Goal: Task Accomplishment & Management: Use online tool/utility

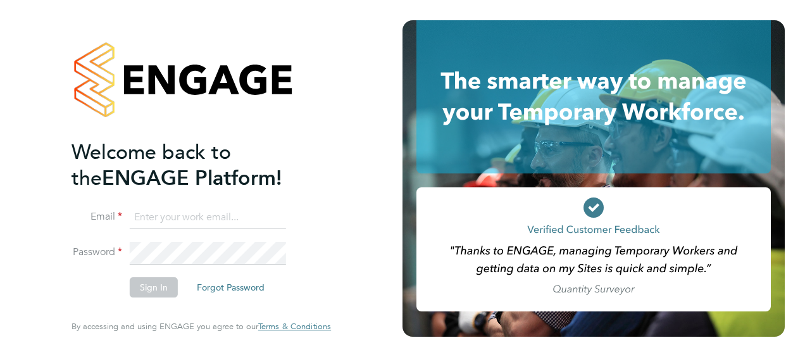
type input "[PERSON_NAME][EMAIL_ADDRESS][PERSON_NAME][DOMAIN_NAME]"
click at [155, 290] on button "Sign In" at bounding box center [154, 287] width 48 height 20
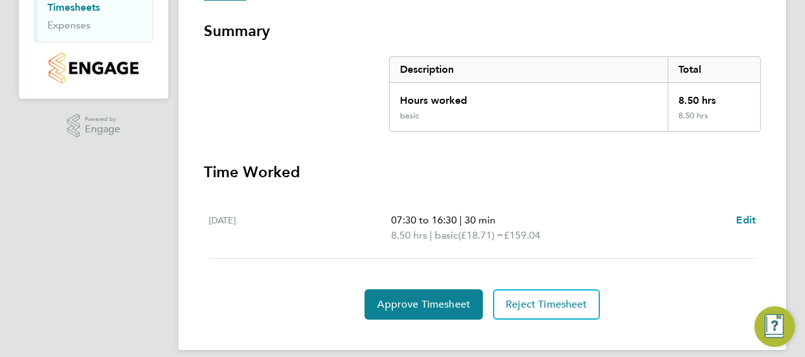
scroll to position [228, 0]
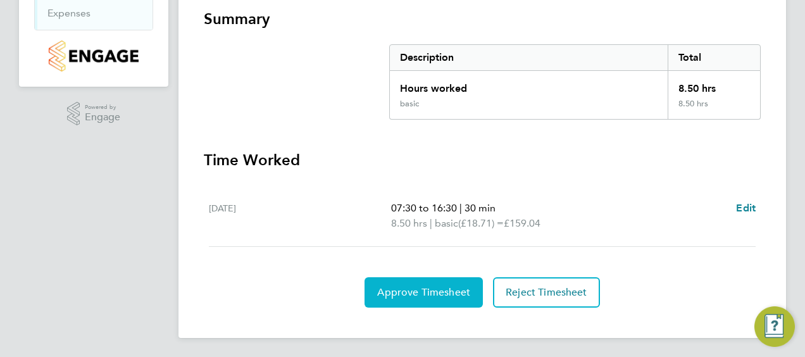
click at [385, 302] on button "Approve Timesheet" at bounding box center [424, 292] width 118 height 30
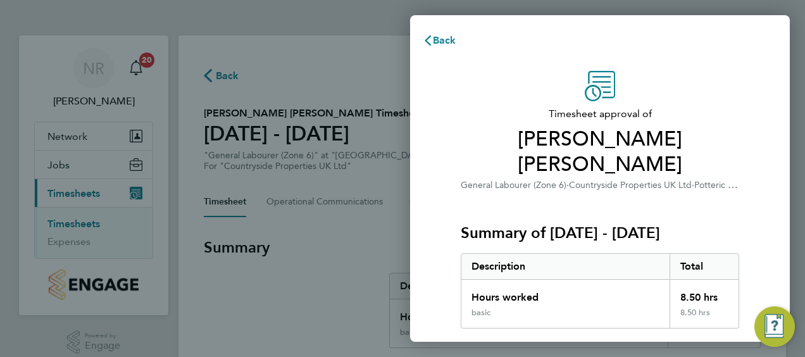
scroll to position [212, 0]
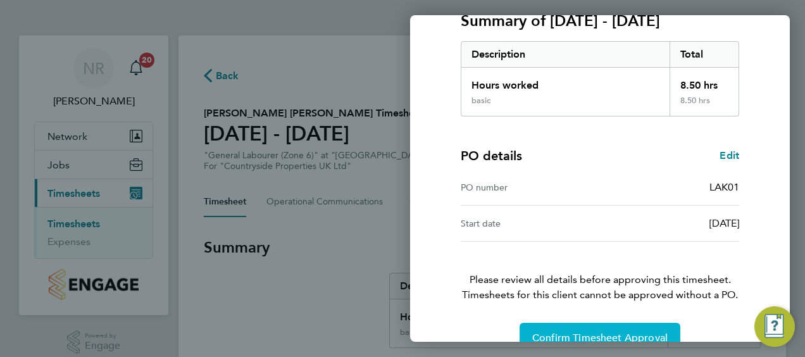
click at [547, 332] on span "Confirm Timesheet Approval" at bounding box center [599, 338] width 135 height 13
